Goal: Task Accomplishment & Management: Manage account settings

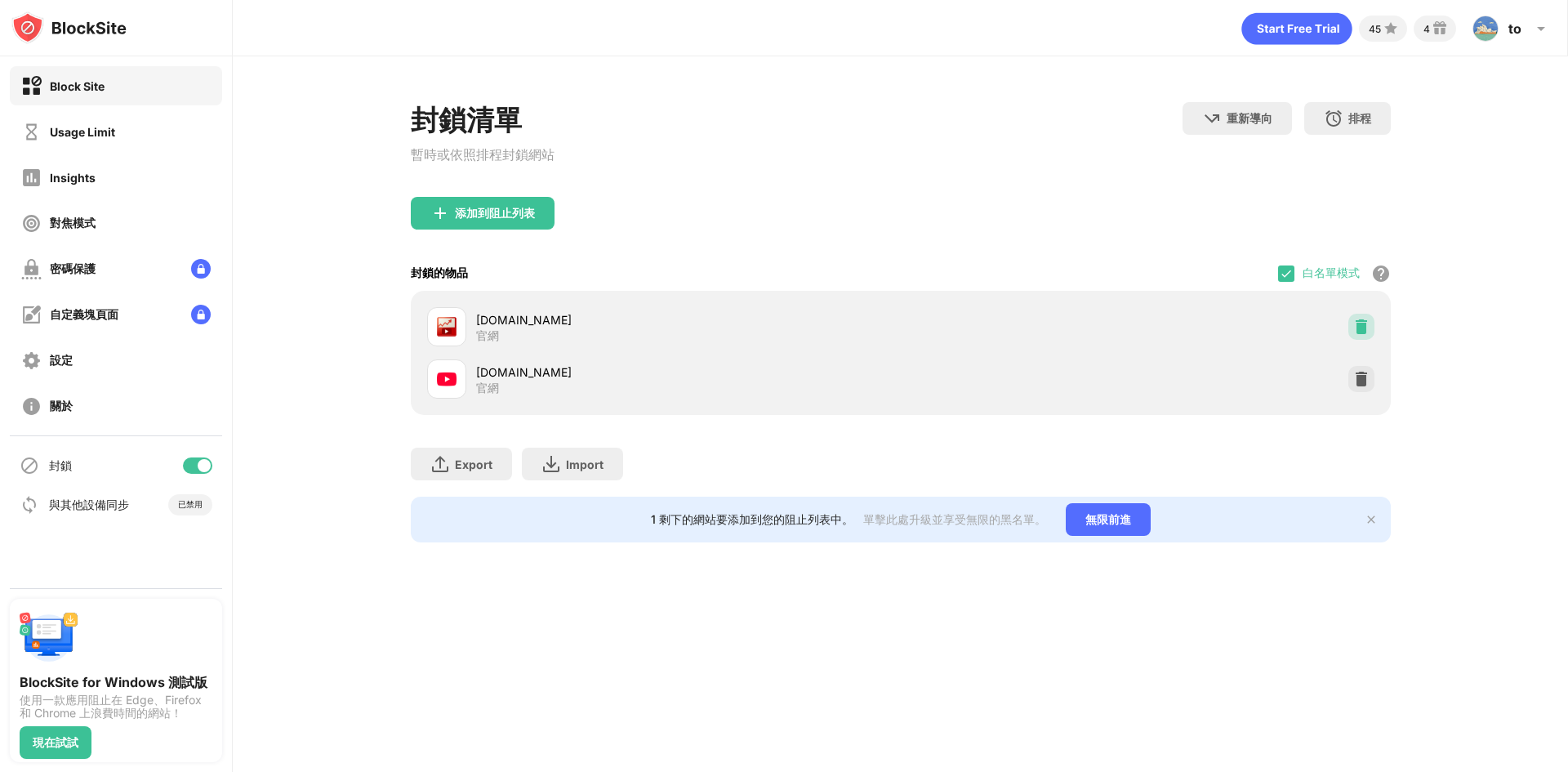
click at [1360, 340] on div at bounding box center [1361, 327] width 27 height 27
click at [1360, 366] on div at bounding box center [1361, 379] width 27 height 27
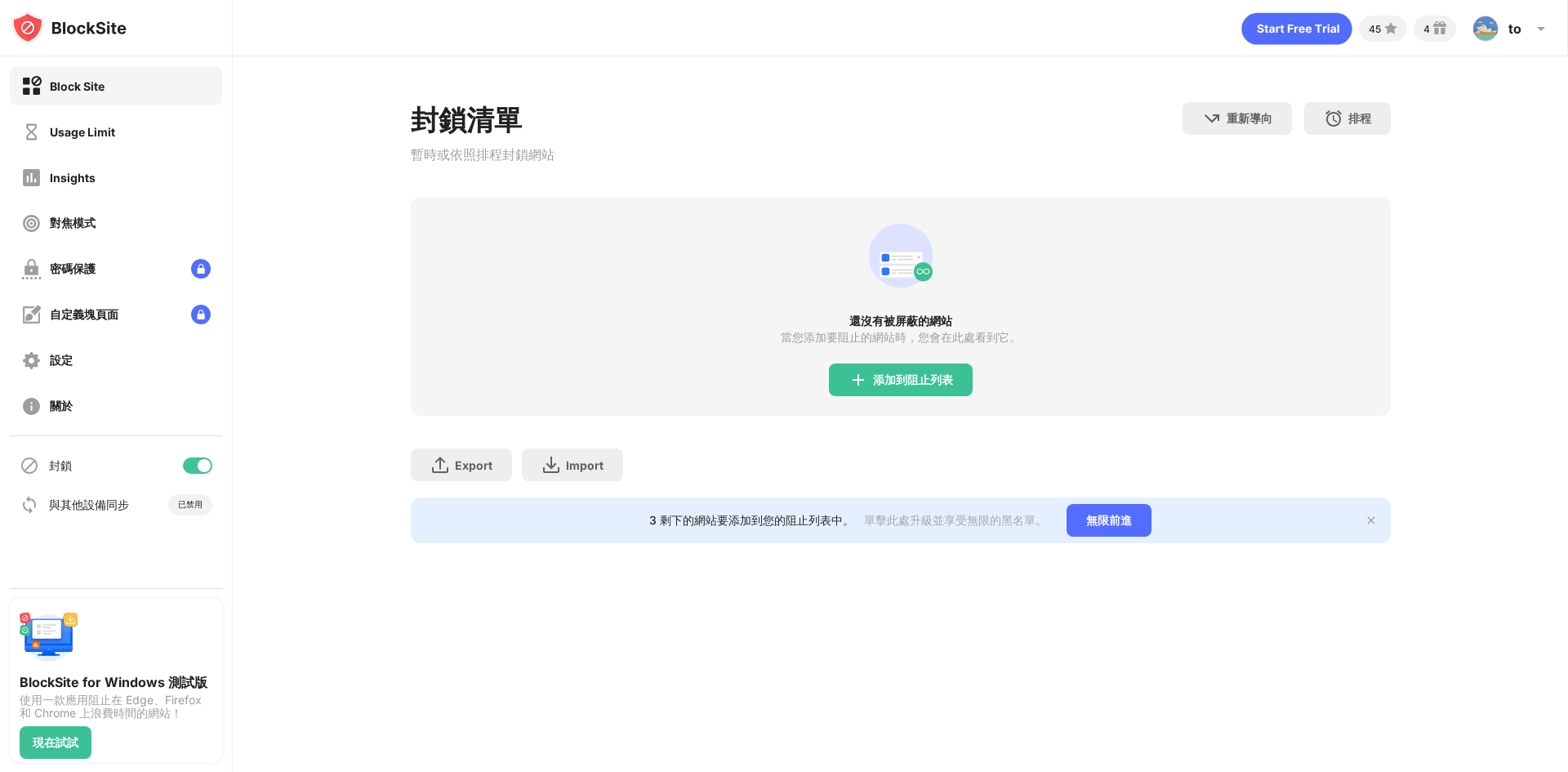
click at [1360, 341] on div "還沒有被屏蔽的網站 當您添加要阻止的網站時，您會在此處看到它。 添加到阻止列表" at bounding box center [901, 306] width 980 height 219
click at [886, 379] on div "添加到阻止列表" at bounding box center [913, 380] width 80 height 13
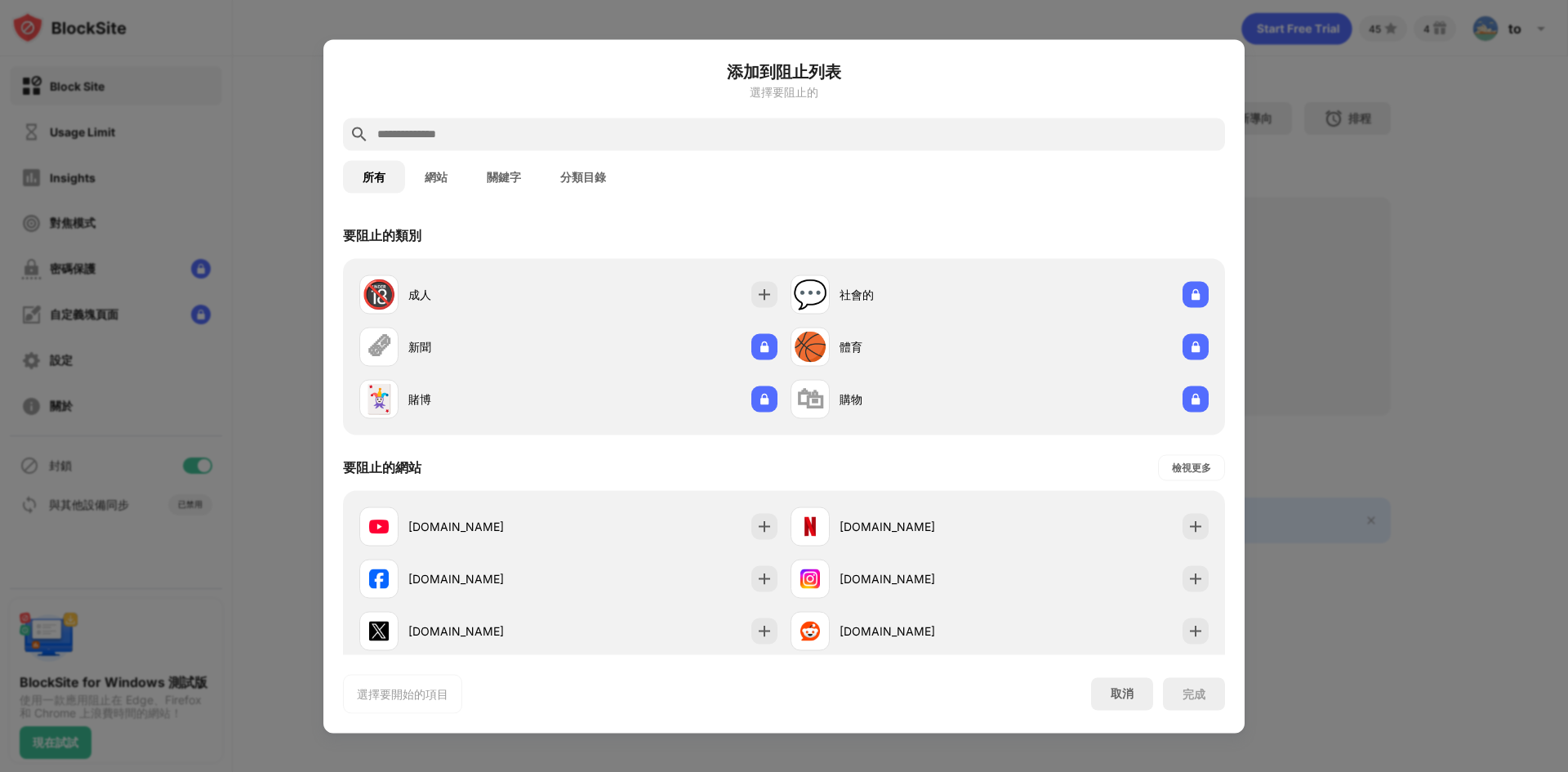
click at [530, 140] on input "text" at bounding box center [797, 134] width 843 height 19
paste input "**********"
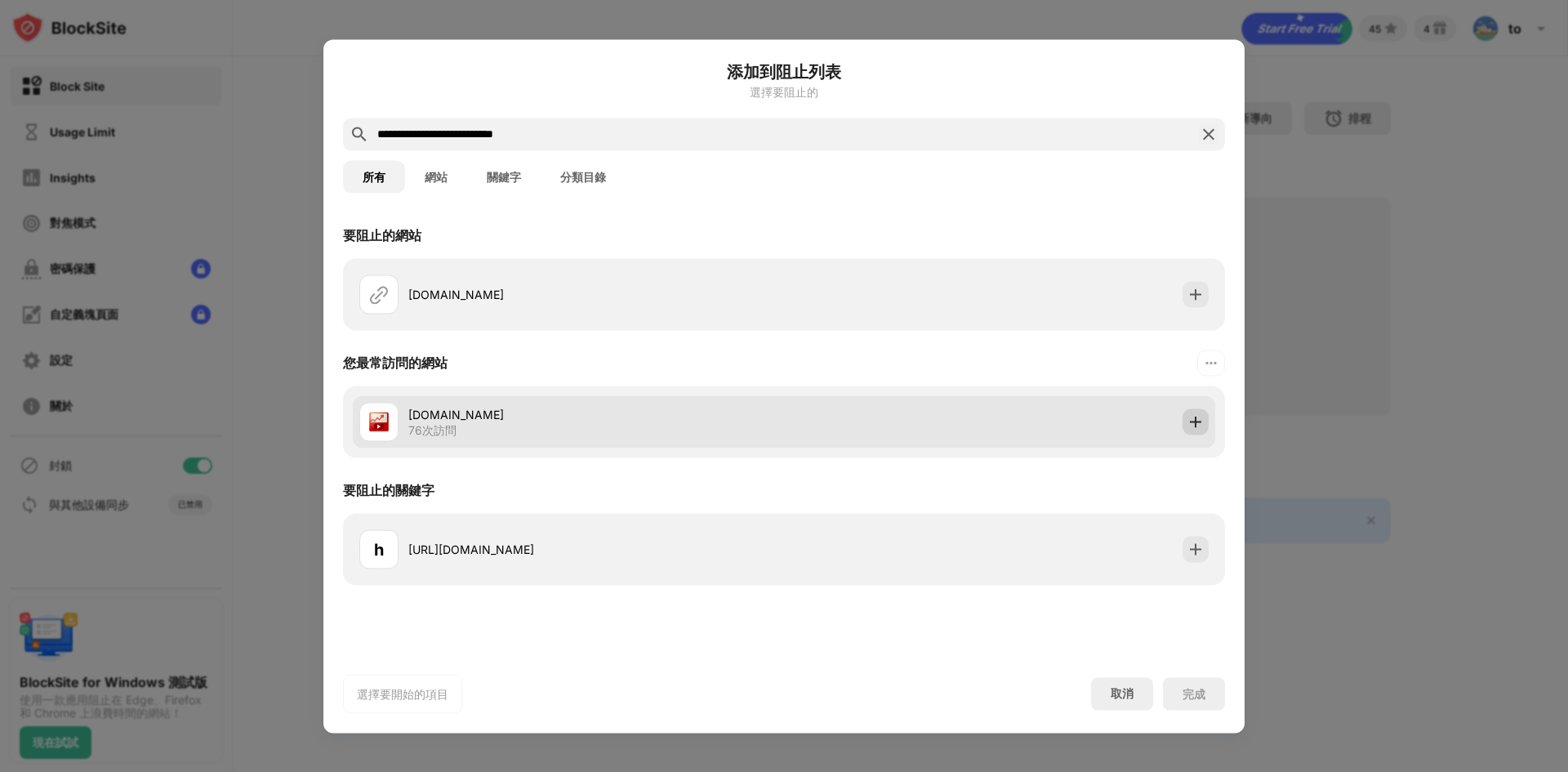
type input "**********"
click at [1196, 414] on img at bounding box center [1196, 422] width 16 height 16
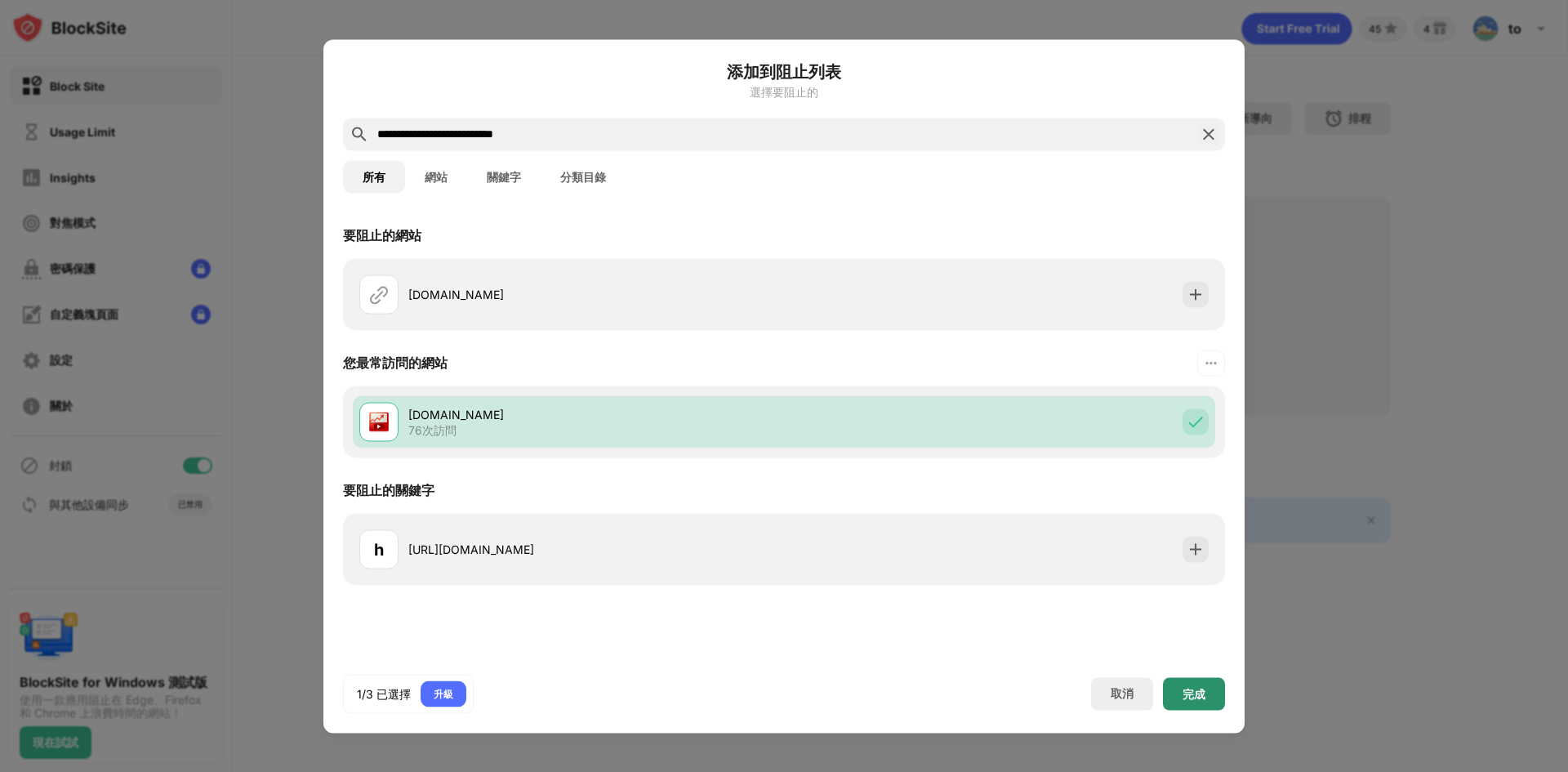
click at [1184, 687] on div "完成" at bounding box center [1194, 693] width 23 height 13
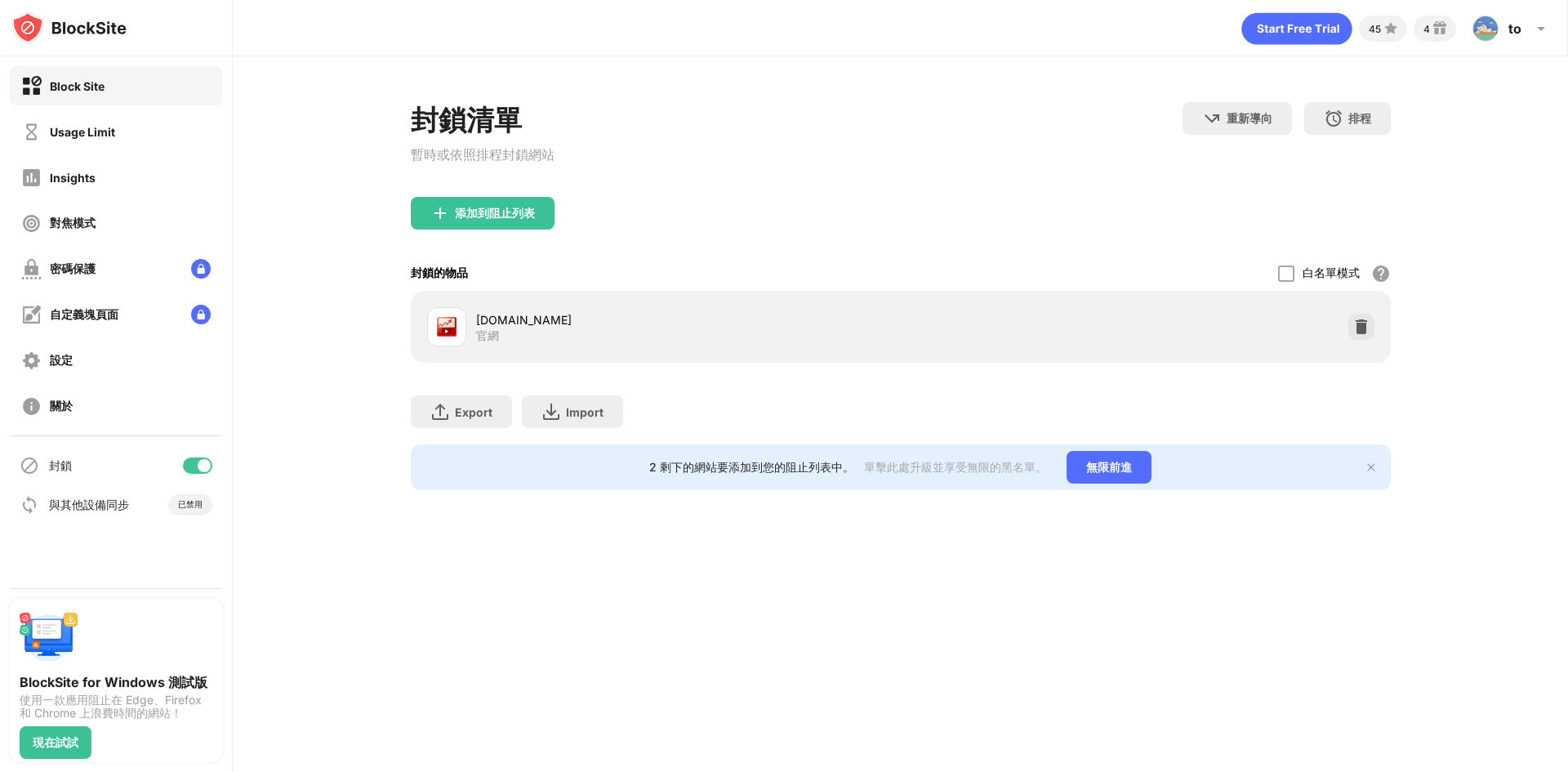
click at [486, 234] on div "添加到阻止列表" at bounding box center [901, 226] width 980 height 59
click at [498, 220] on div "添加到阻止列表" at bounding box center [496, 213] width 80 height 13
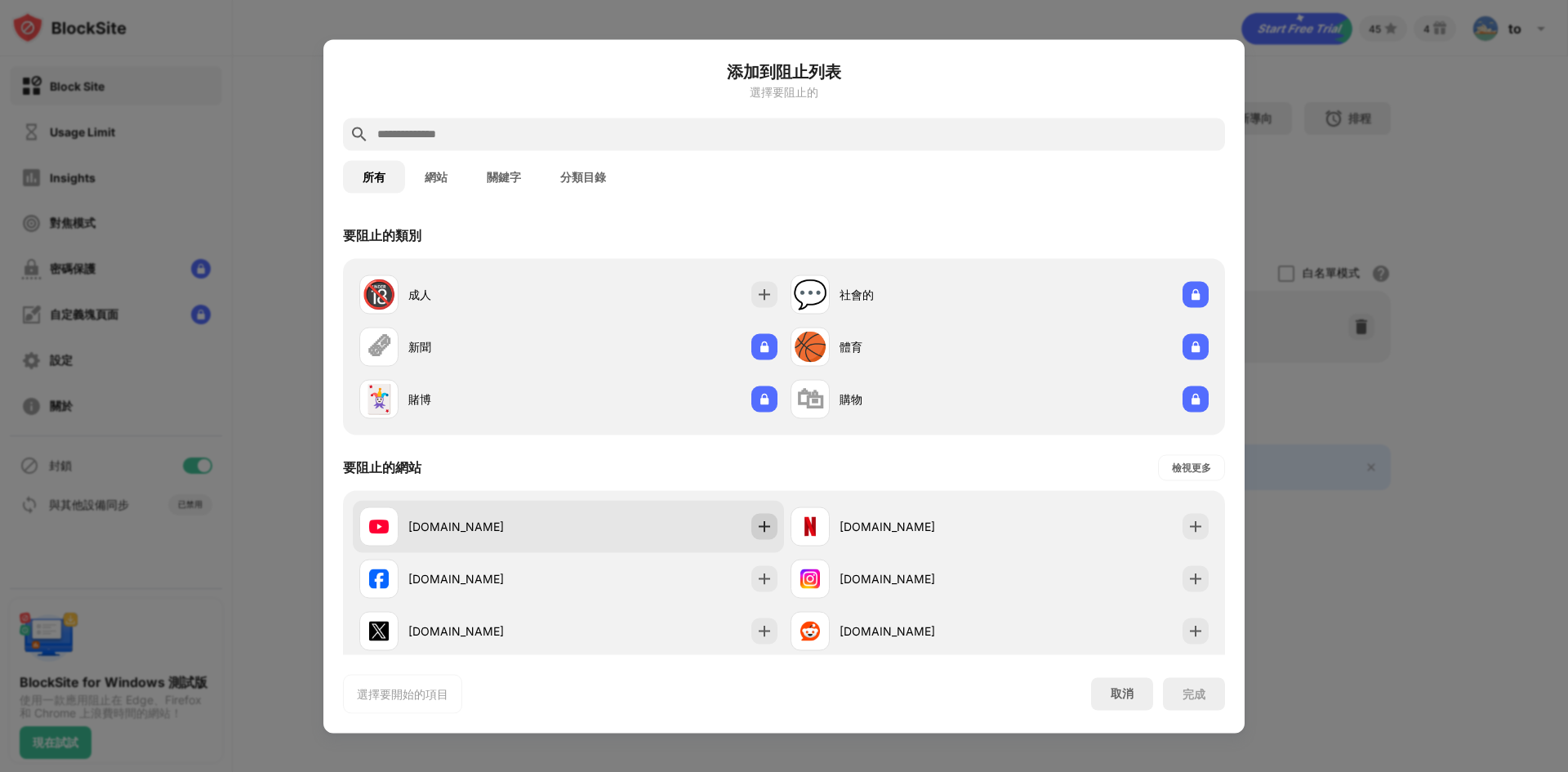
click at [752, 525] on div at bounding box center [764, 526] width 27 height 27
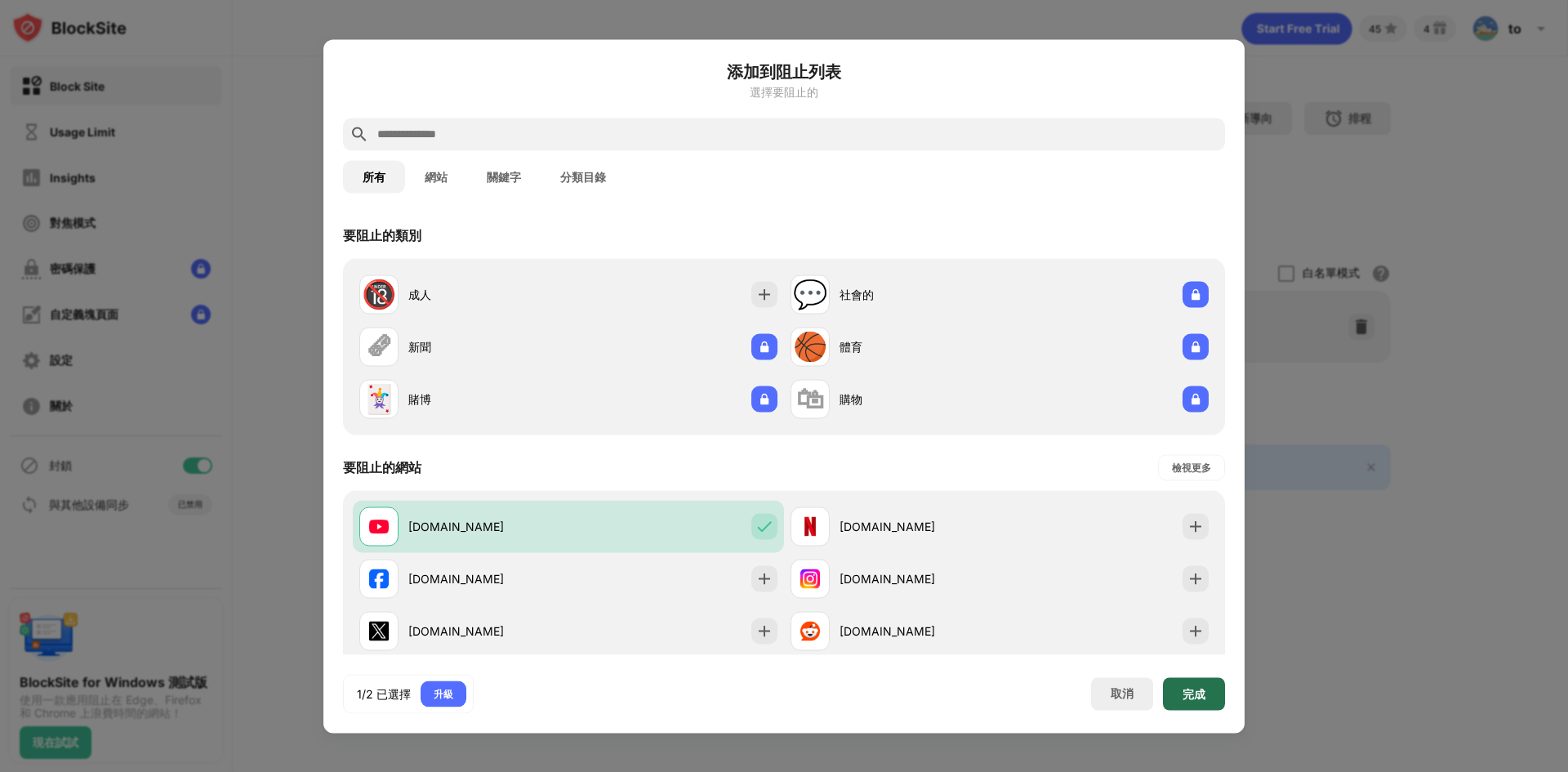
click at [1214, 698] on div "完成" at bounding box center [1194, 694] width 62 height 33
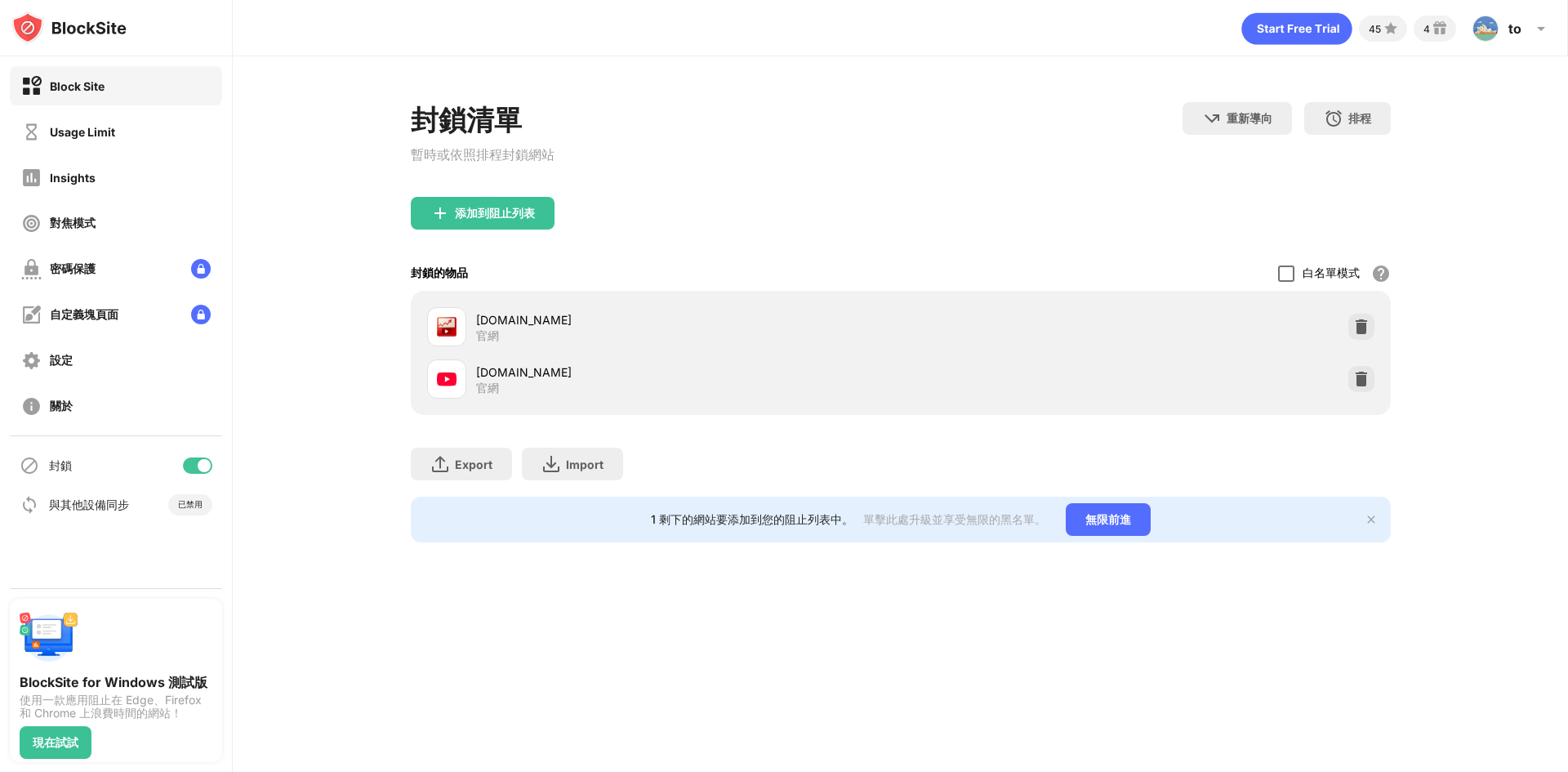
click at [1278, 278] on div at bounding box center [1286, 273] width 16 height 16
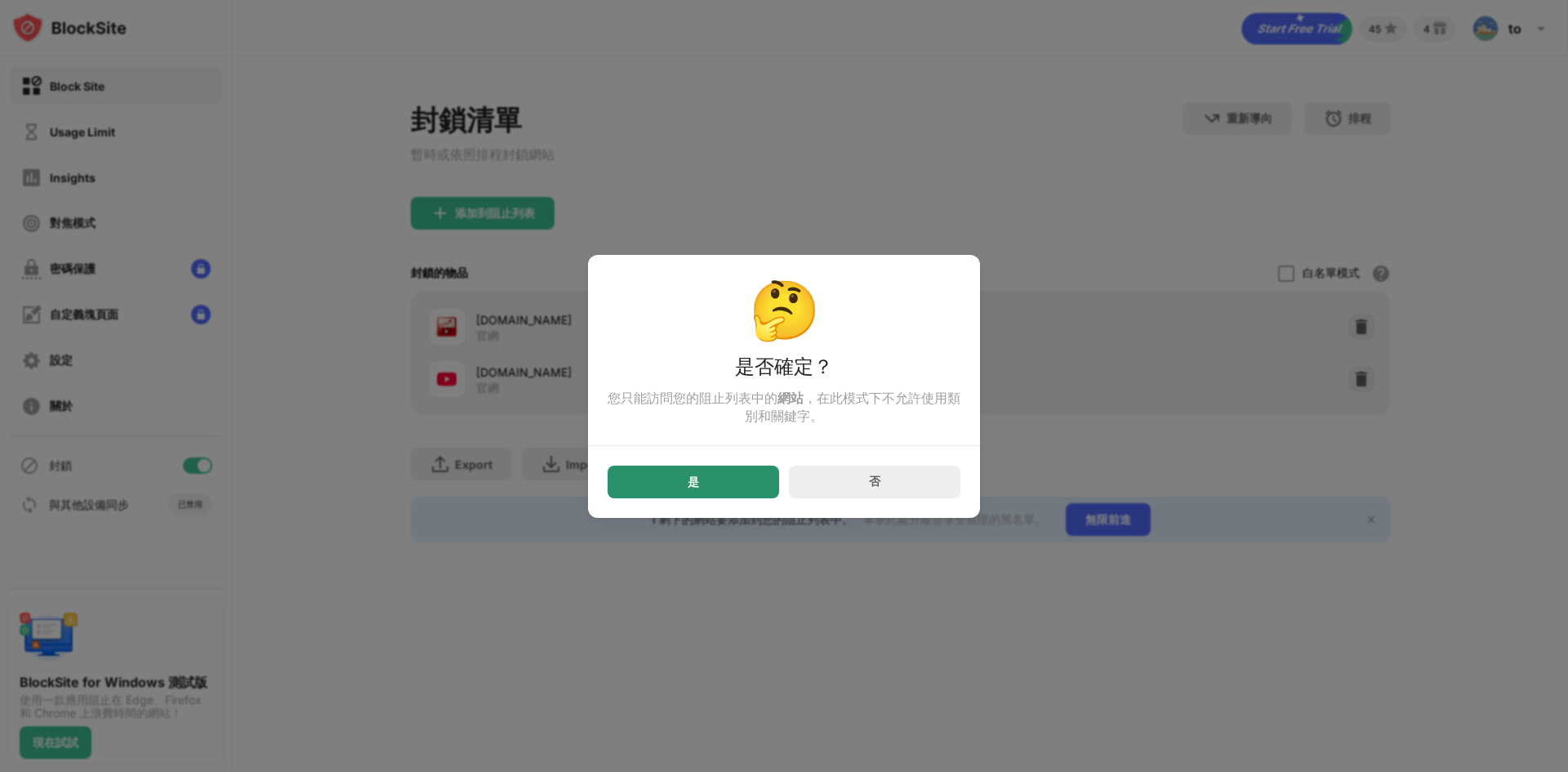
drag, startPoint x: 696, startPoint y: 495, endPoint x: 581, endPoint y: 446, distance: 125.0
click at [696, 494] on div "是" at bounding box center [694, 482] width 172 height 33
